Goal: Complete application form: Complete application form

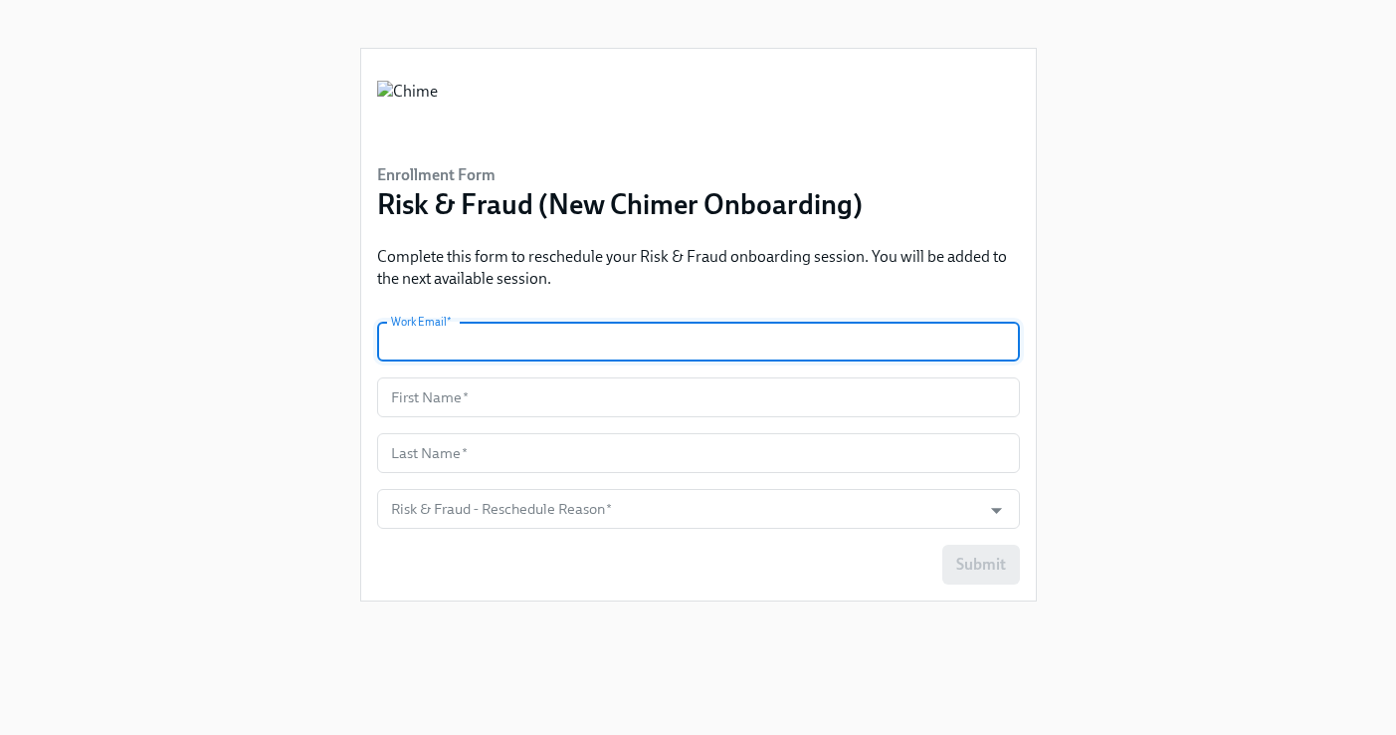
click at [709, 343] on input "text" at bounding box center [698, 341] width 643 height 40
type input "[PERSON_NAME][EMAIL_ADDRESS][PERSON_NAME][DOMAIN_NAME]"
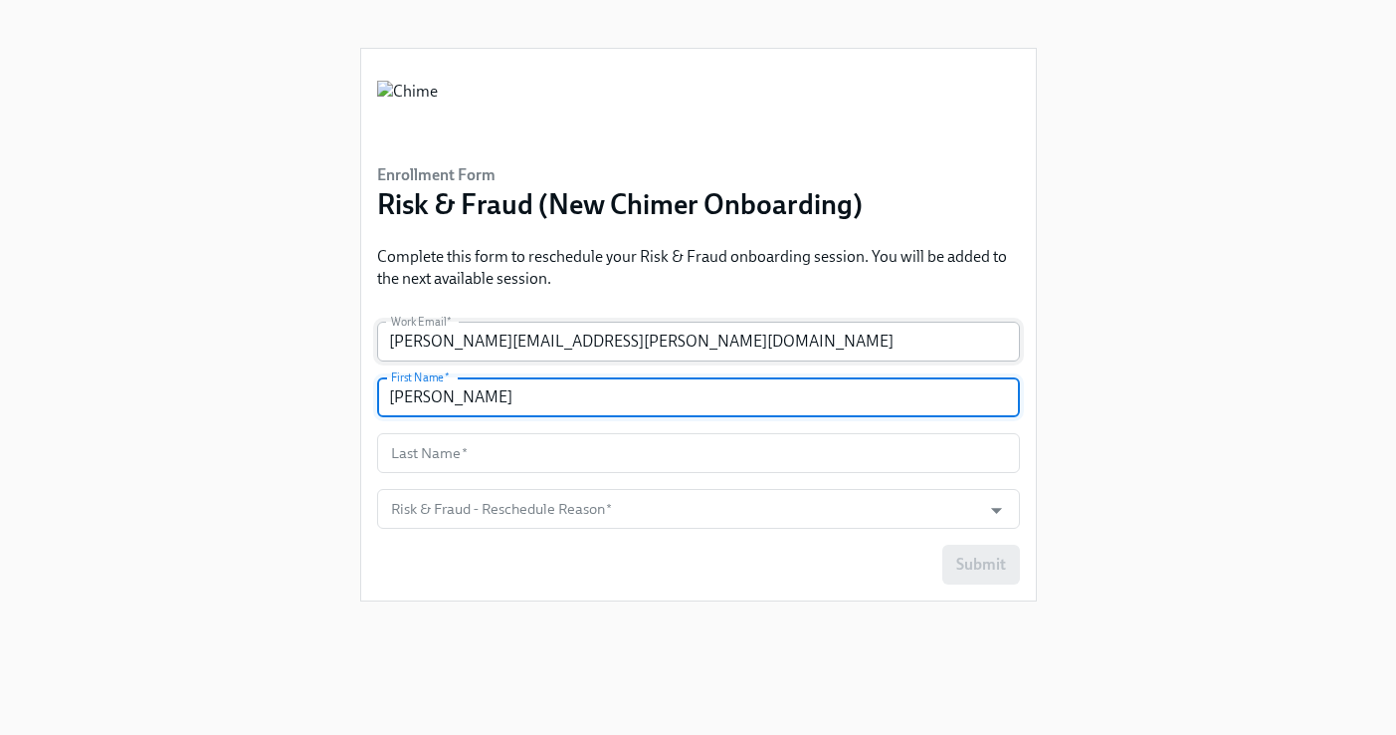
type input "[PERSON_NAME]"
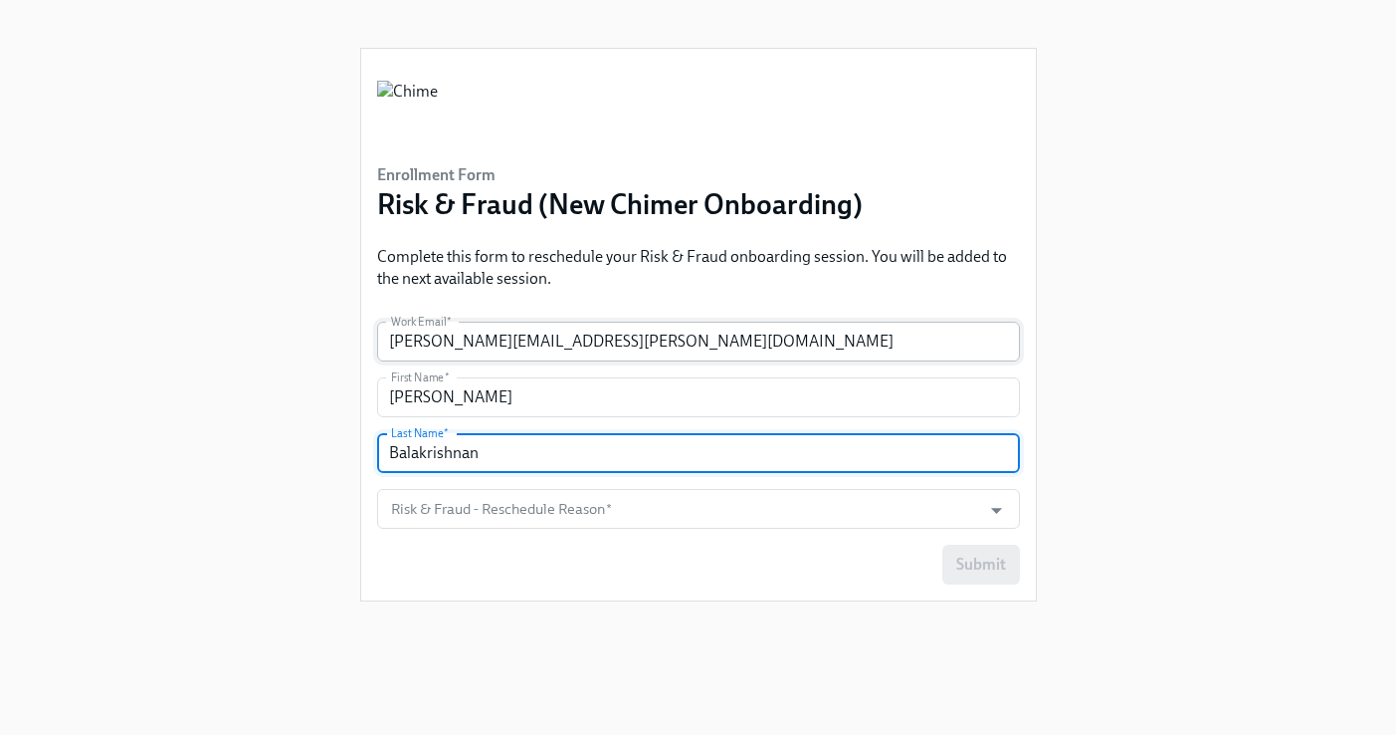
type input "Balakrishnan"
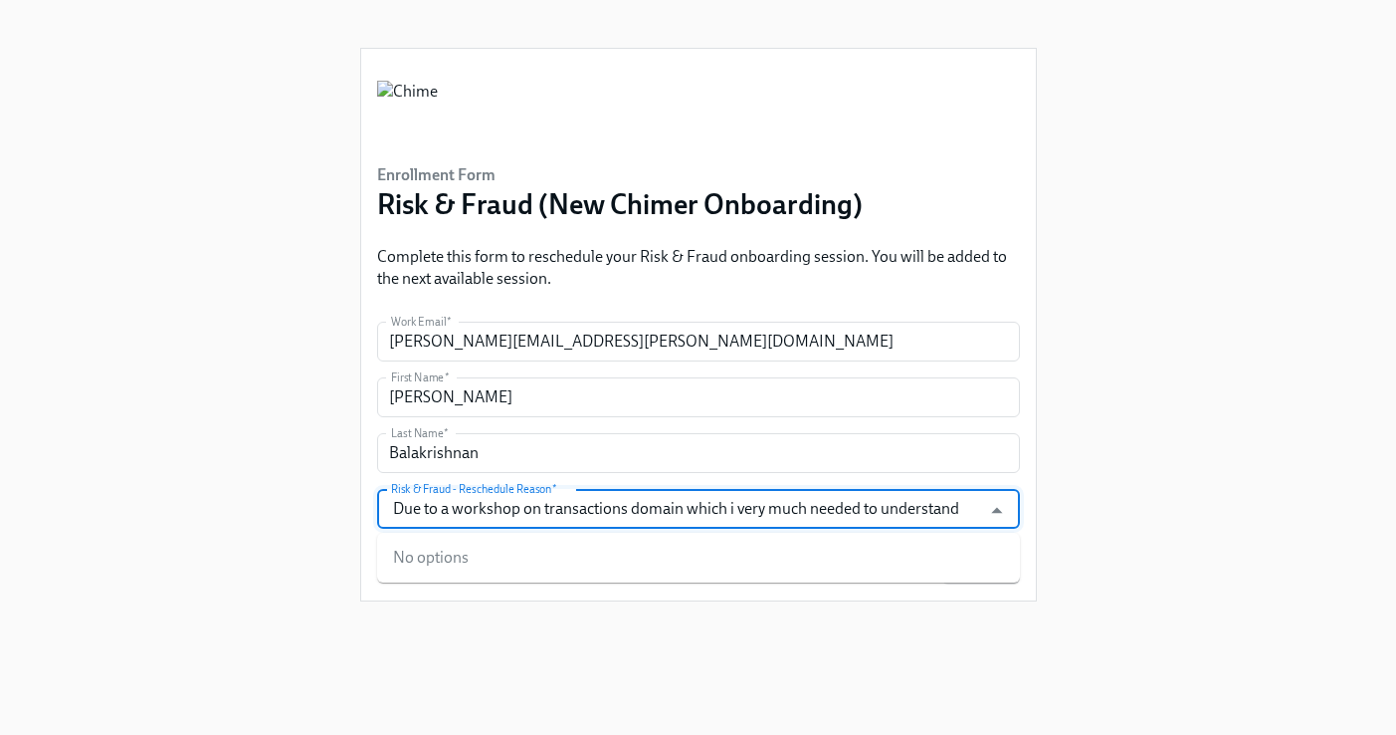
type input "Due to a workshop on transactions domain which i very much needed to understand"
click at [1205, 451] on div "Enrollment Form Risk & Fraud (New Chimer Onboarding) Complete this form to resc…" at bounding box center [698, 343] width 1333 height 687
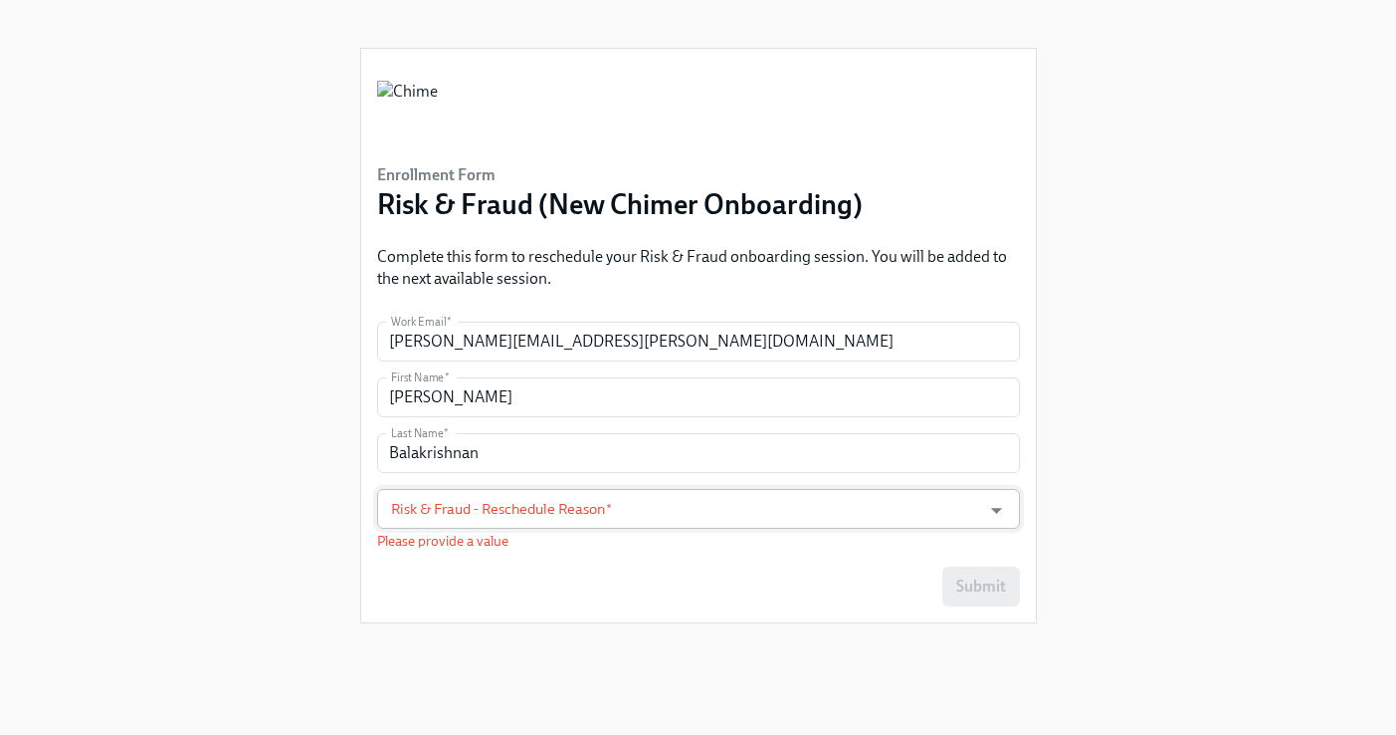
click at [977, 520] on div at bounding box center [984, 510] width 51 height 31
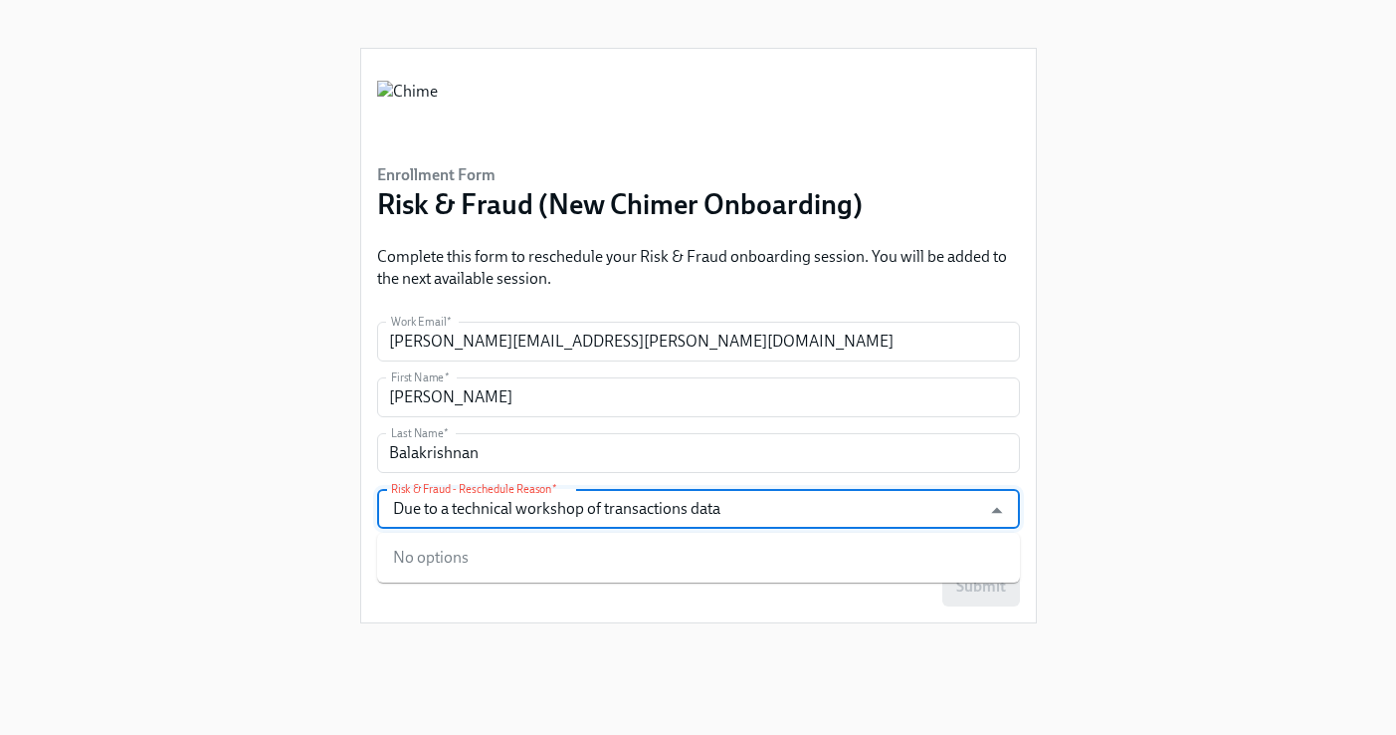
type input "Due to a technical workshop of transactions data"
click at [999, 510] on icon "Close" at bounding box center [996, 510] width 27 height 27
click at [972, 518] on div at bounding box center [984, 510] width 51 height 31
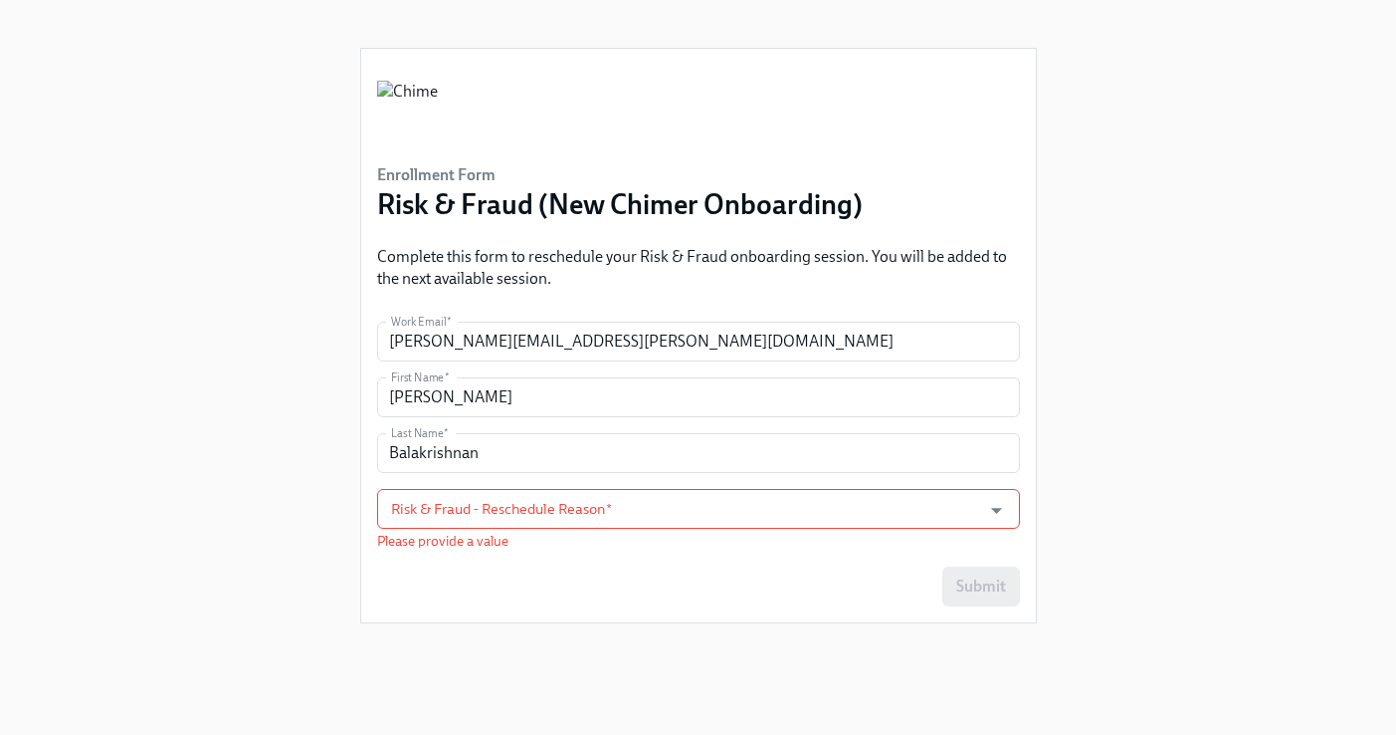
click at [730, 636] on div "Enrollment Form Risk & Fraud (New Chimer Onboarding) Complete this form to resc…" at bounding box center [698, 343] width 677 height 687
click at [700, 508] on input "Risk & Fraud - Reschedule Reason   *" at bounding box center [679, 509] width 585 height 40
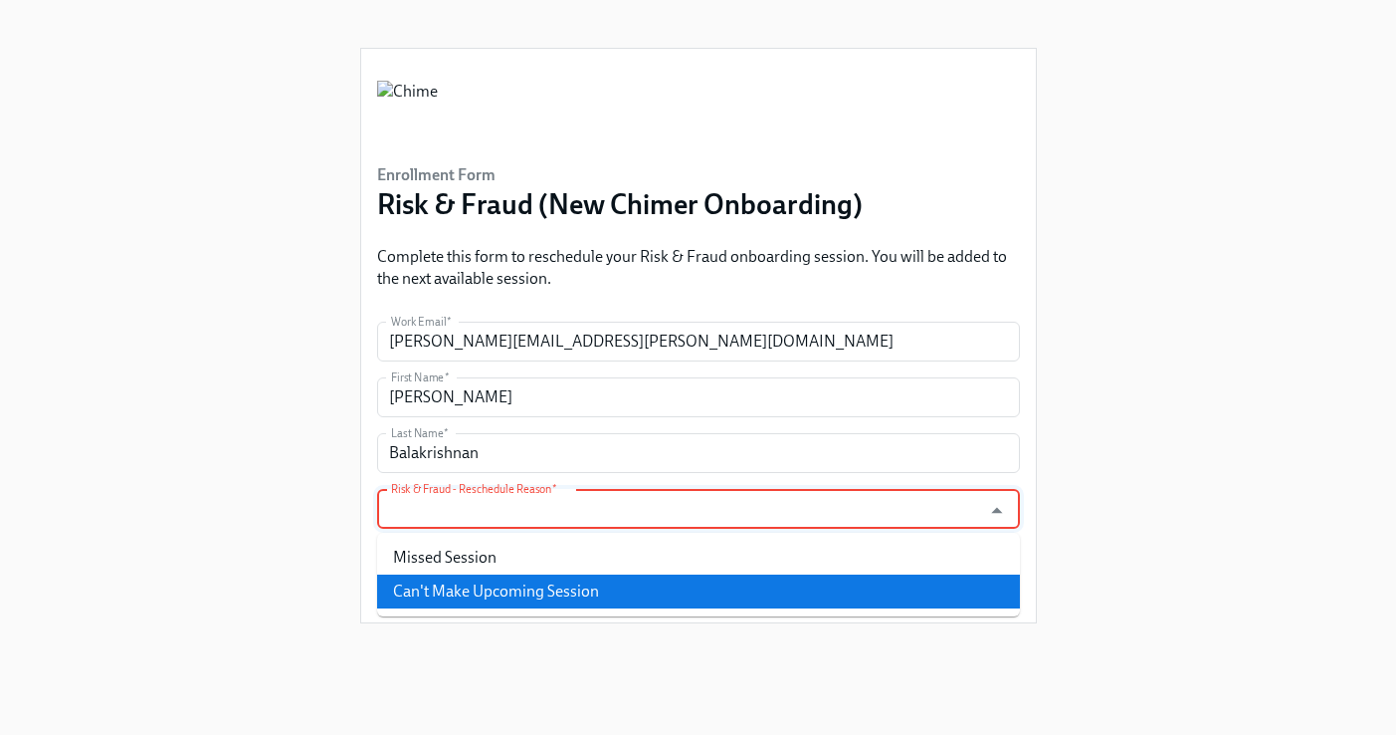
click at [663, 589] on li "Can't Make Upcoming Session" at bounding box center [698, 591] width 643 height 34
type input "Can't Make Upcoming Session"
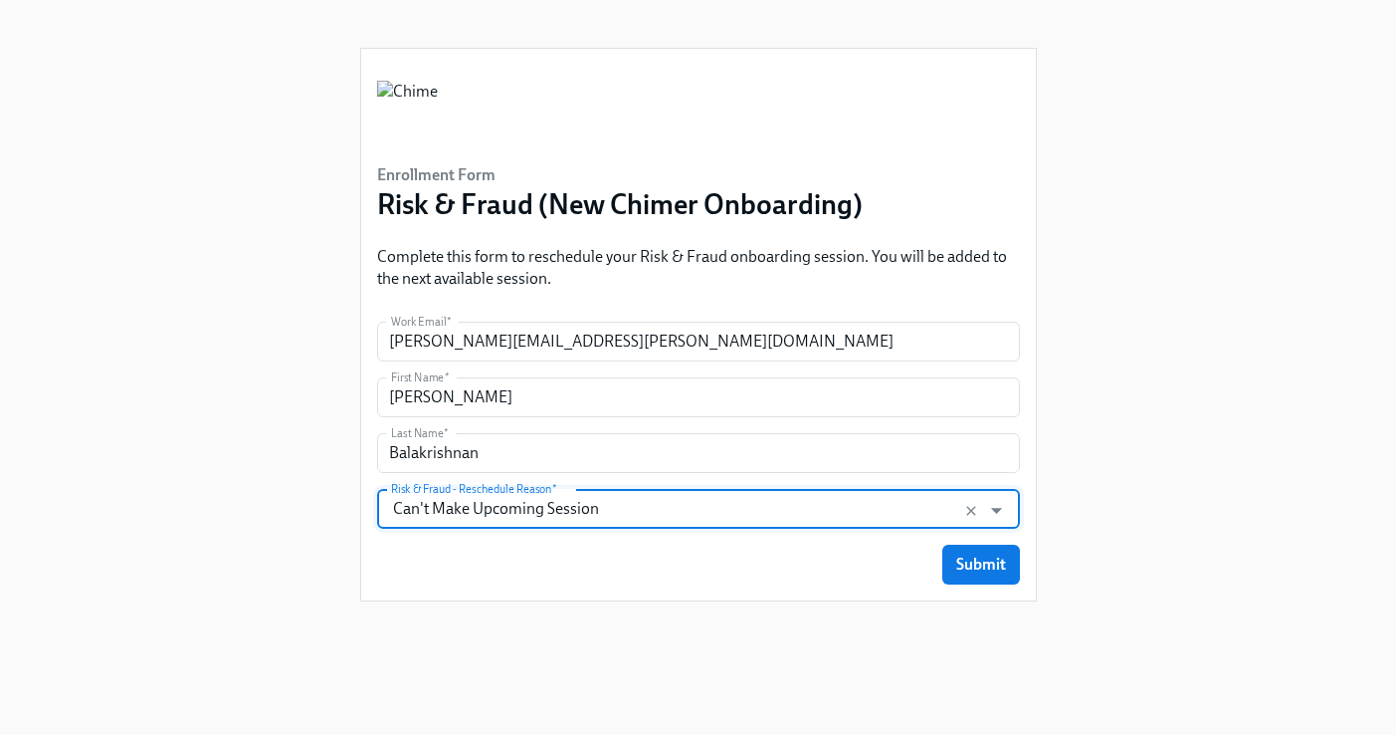
click at [1084, 524] on div "Enrollment Form Risk & Fraud (New Chimer Onboarding) Complete this form to resc…" at bounding box center [698, 343] width 1333 height 687
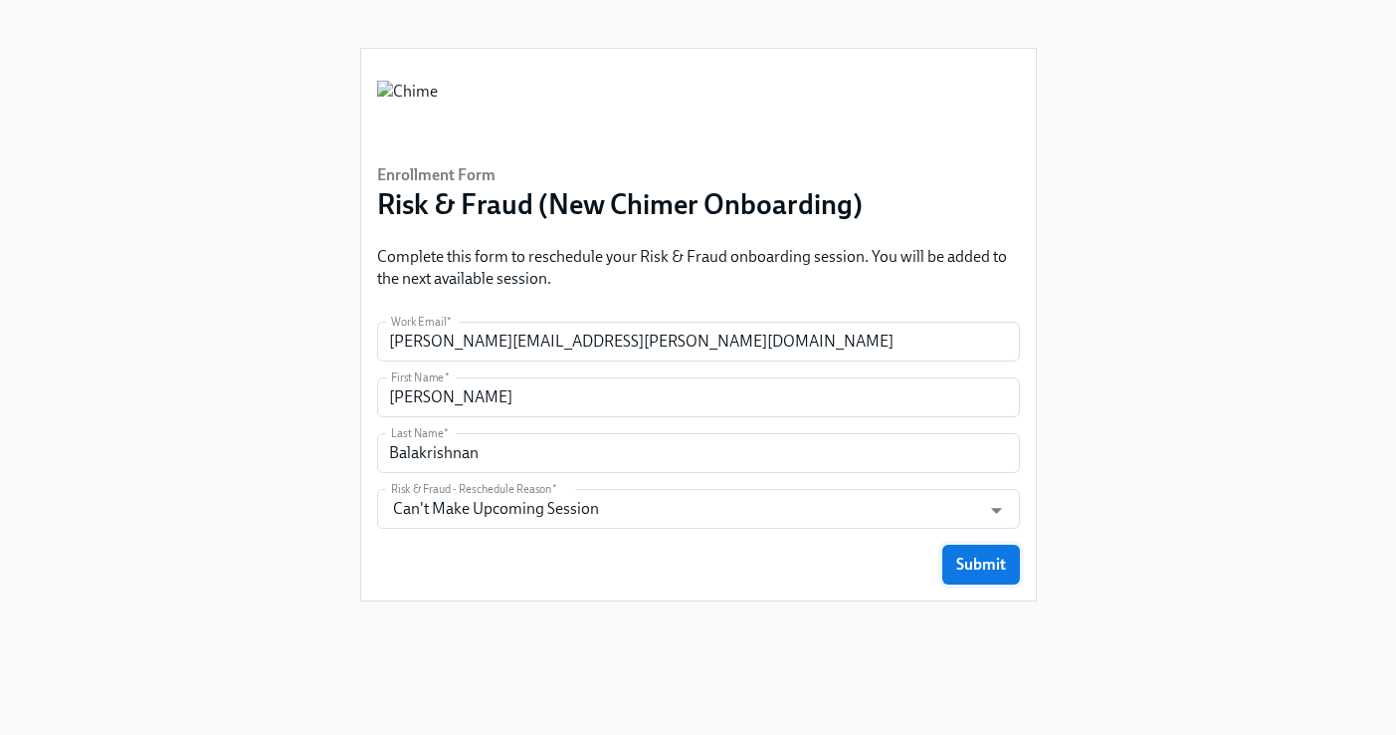
click at [988, 563] on span "Submit" at bounding box center [982, 564] width 50 height 20
